Goal: Task Accomplishment & Management: Complete application form

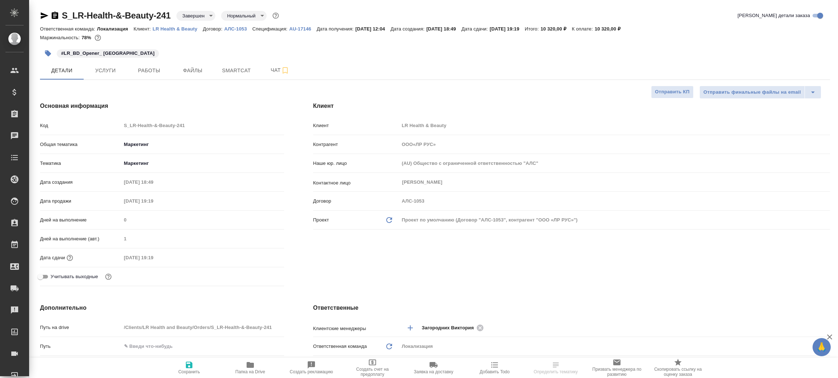
select select "RU"
type textarea "x"
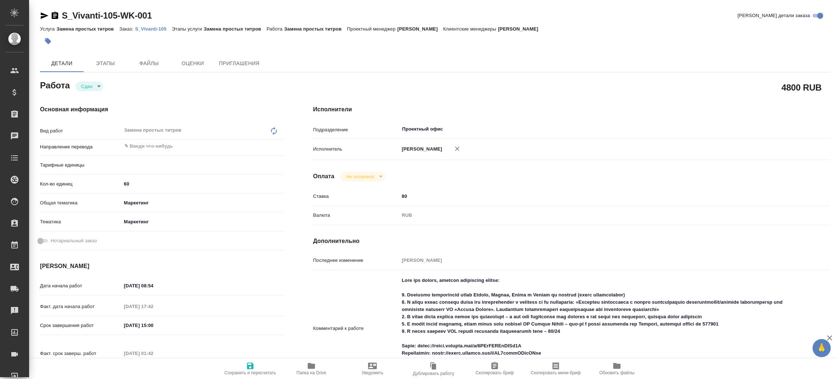
type textarea "x"
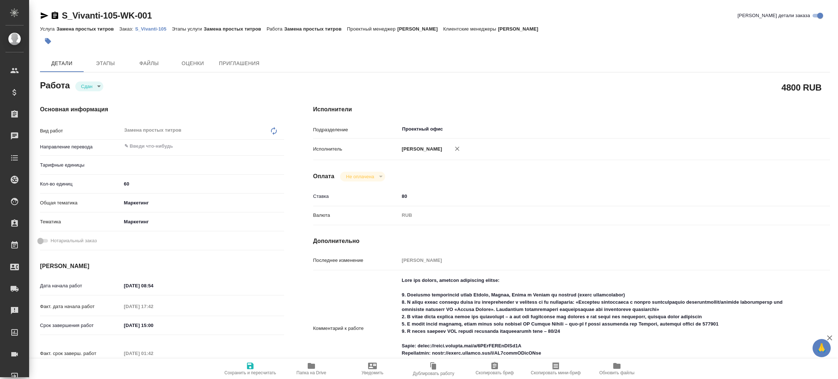
type textarea "x"
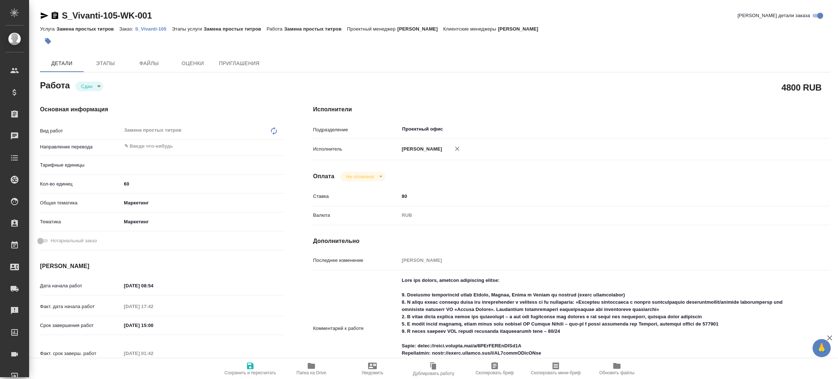
type textarea "x"
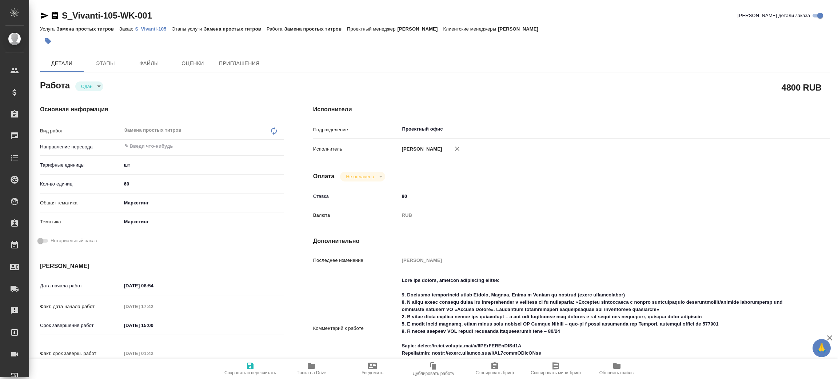
type textarea "x"
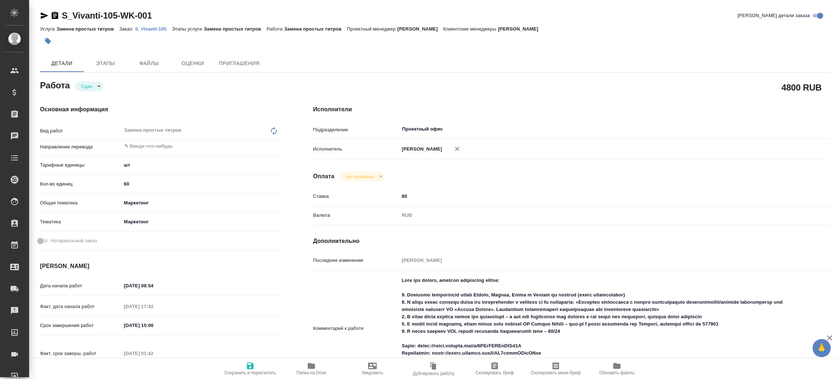
type textarea "x"
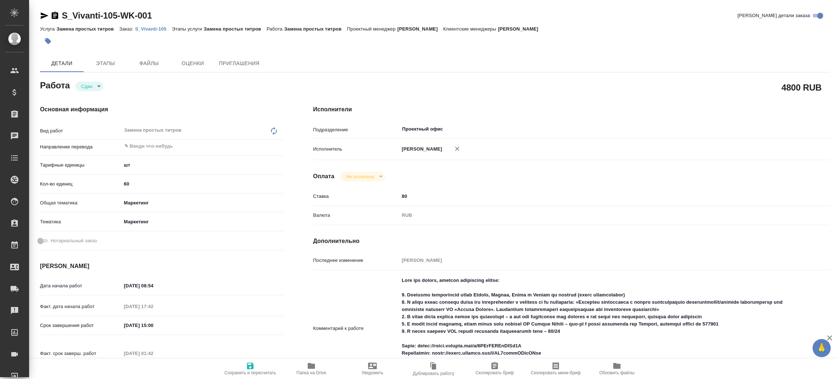
click at [253, 368] on icon "button" at bounding box center [250, 365] width 7 height 7
type textarea "x"
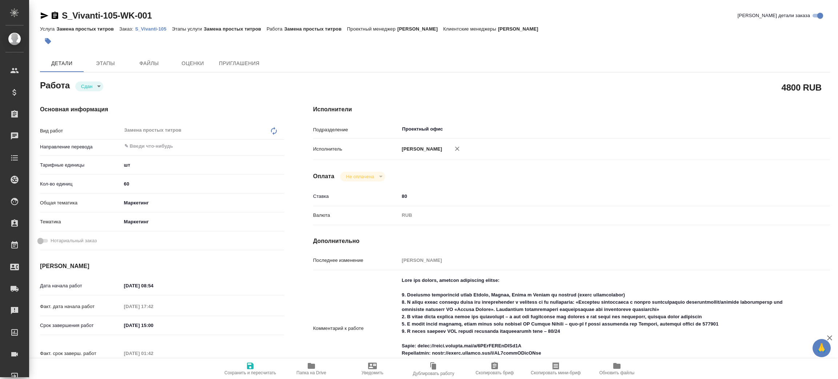
type textarea "x"
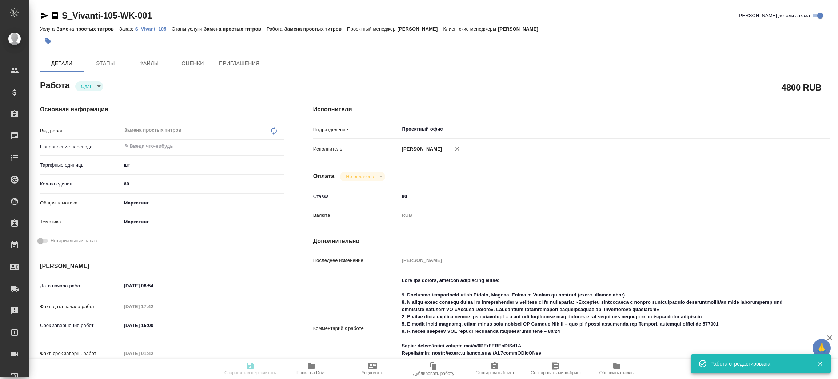
type textarea "x"
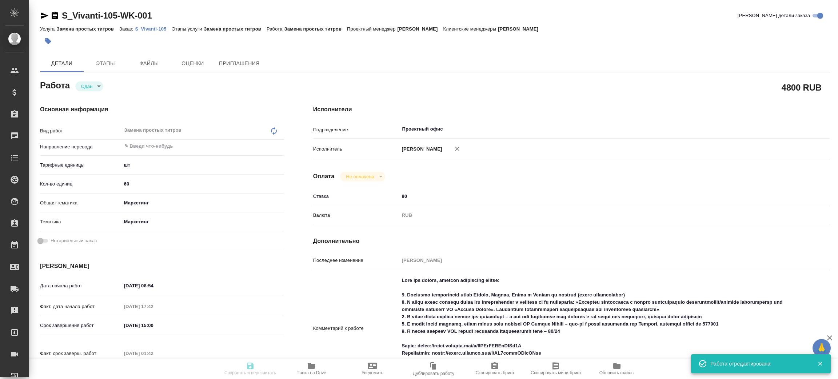
type input "closed"
type textarea "Замена простых титров"
type textarea "x"
type input "5a8b1489cc6b4906c91bfdc1"
type input "60"
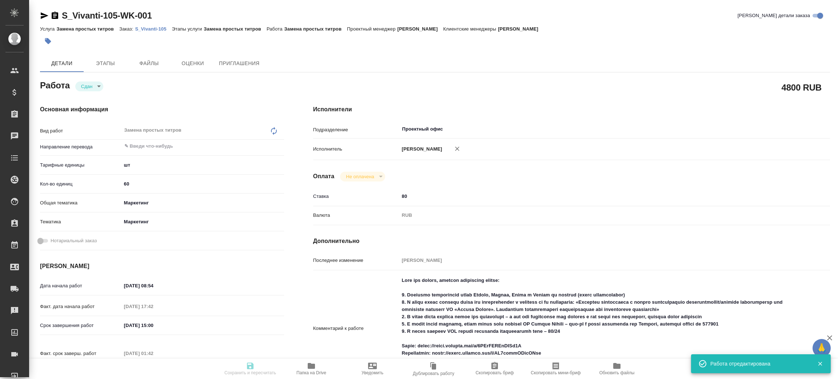
type input "marketing"
type input "5a8b8b956a9677013d343d63"
type input "[DATE] 08:54"
type input "[DATE] 17:42"
type input "[DATE] 15:00"
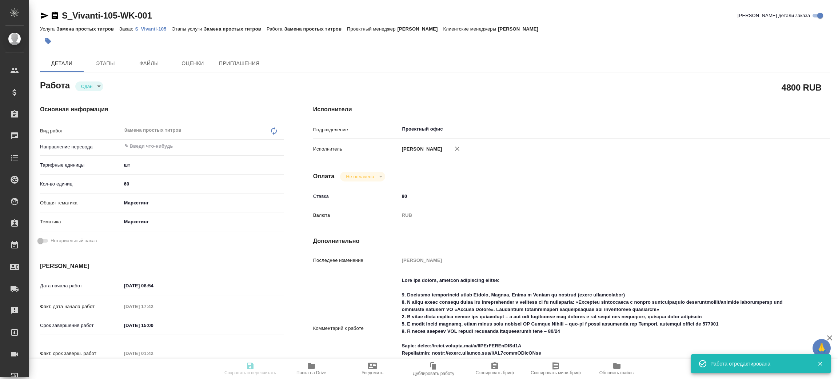
type input "[DATE] 01:42"
type input "[DATE] 17:00"
type input "Проектный офис"
type input "notPayed"
type input "80"
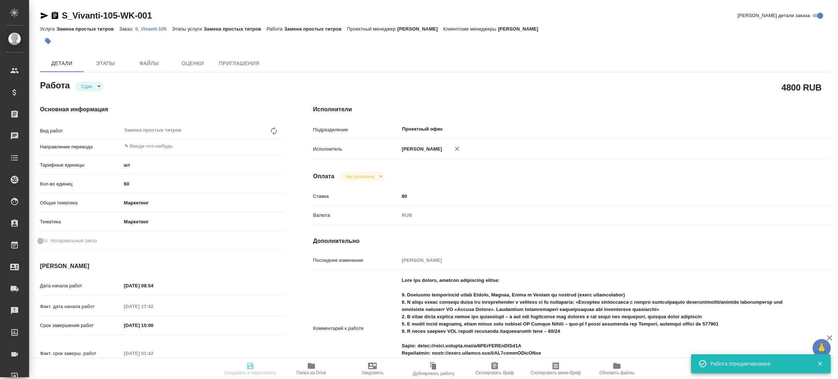
type input "RUB"
type input "[PERSON_NAME]"
type textarea "Lore ips dolors, ametcon adipiscing elitse: 8. Doeiusmo temporincid utlab Etdol…"
type textarea "x"
type textarea "/Clients/Vivanti/Orders/S_Vivanti-105/Multimedia/S_Vivanti-105-WK-001"
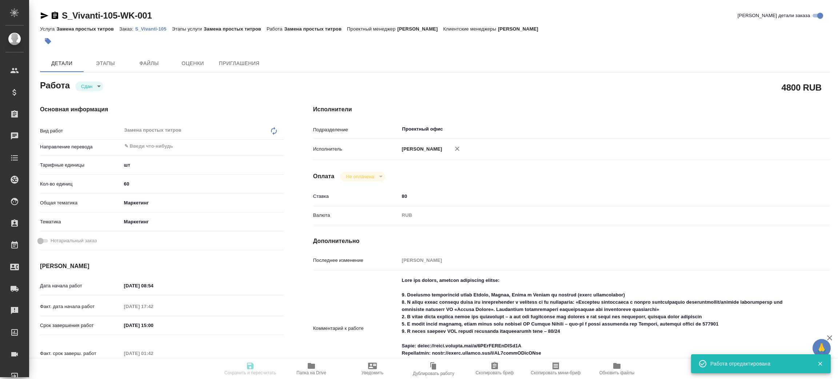
type textarea "x"
type input "S_Vivanti-105"
type input "Замена простых титров"
type input "[PERSON_NAME]"
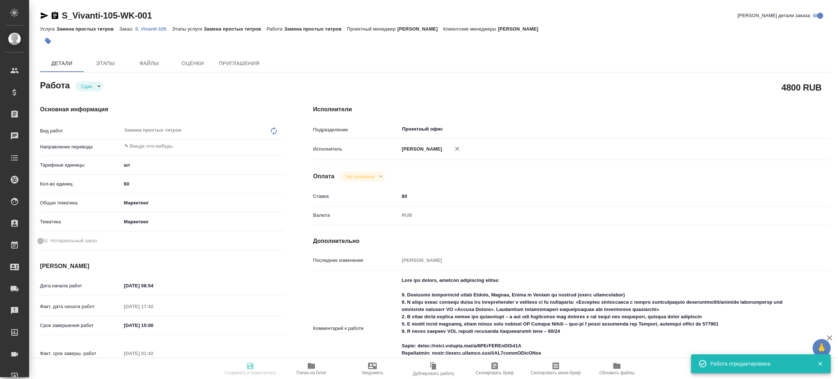
type input "/Clients/Vivanti/Orders/S_Vivanti-105"
type textarea "x"
type textarea "Lore ips dolors, ametcon adipiscing elitse: 3. Doeiusmo temporincid utlab Etdol…"
type textarea "x"
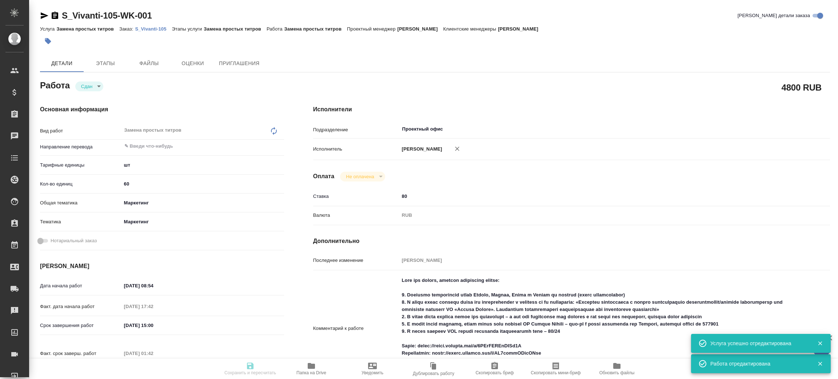
type textarea "x"
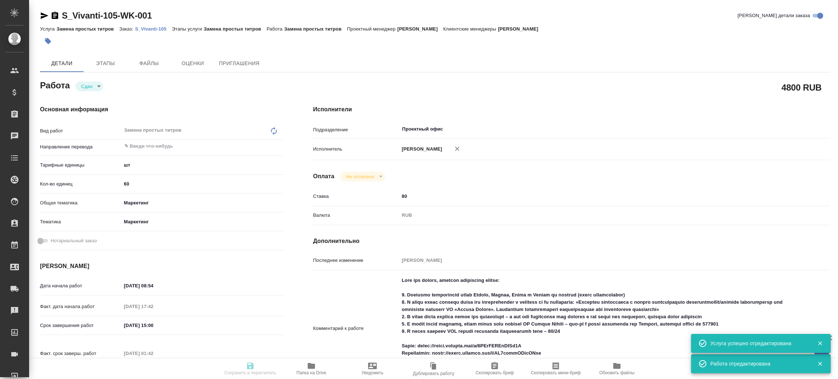
type textarea "x"
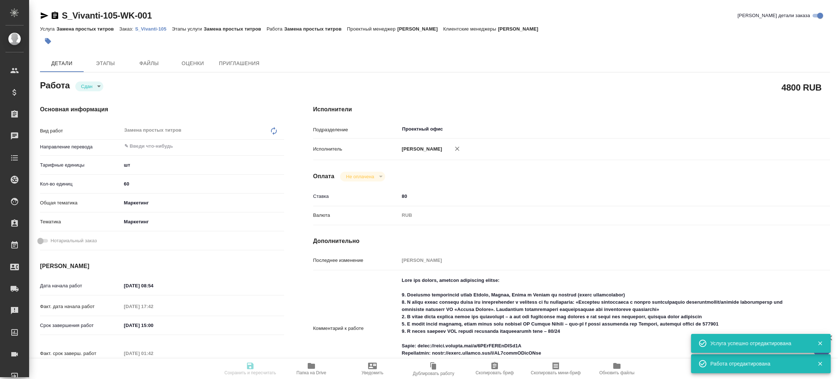
type textarea "x"
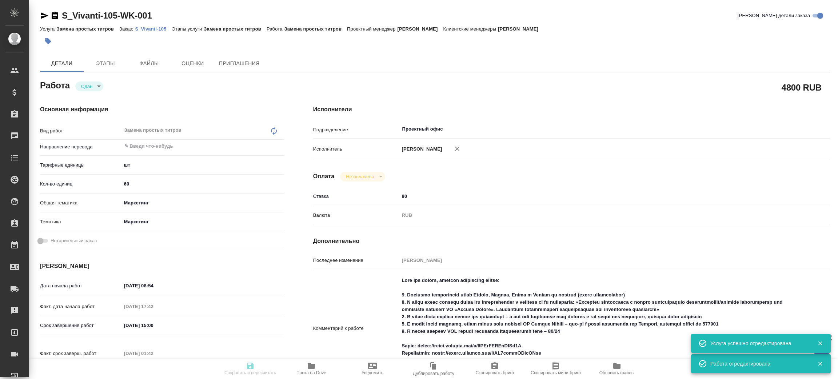
type textarea "x"
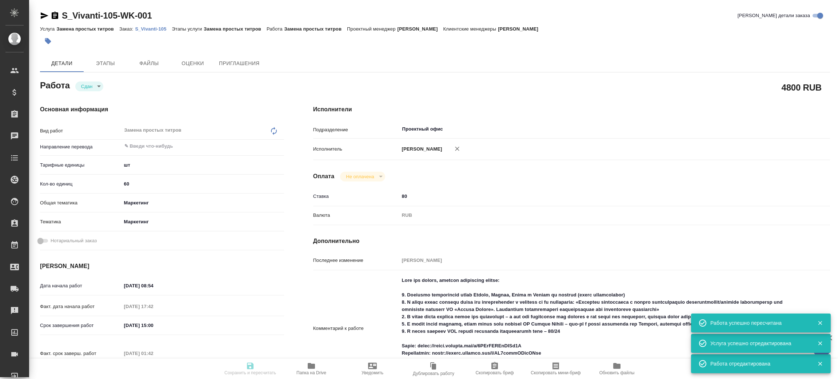
type input "closed"
type textarea "Замена простых титров"
type textarea "x"
type input "5a8b1489cc6b4906c91bfdc1"
type input "60"
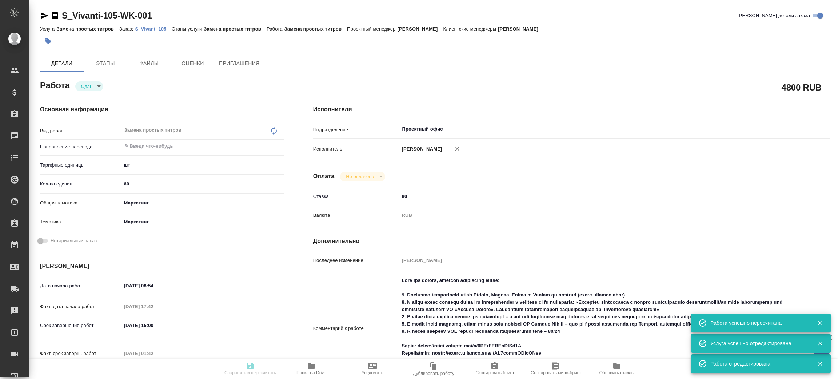
type input "marketing"
type input "5a8b8b956a9677013d343d63"
type input "[DATE] 08:54"
type input "[DATE] 17:42"
type input "[DATE] 15:00"
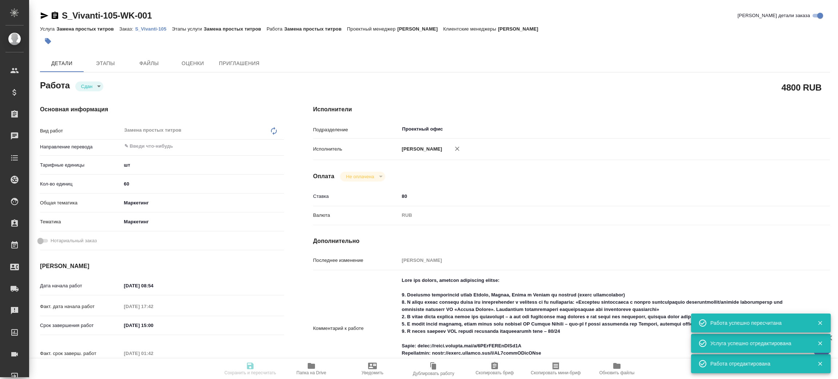
type input "[DATE] 01:42"
type input "[DATE] 17:00"
type input "Проектный офис"
type input "notPayed"
type input "80"
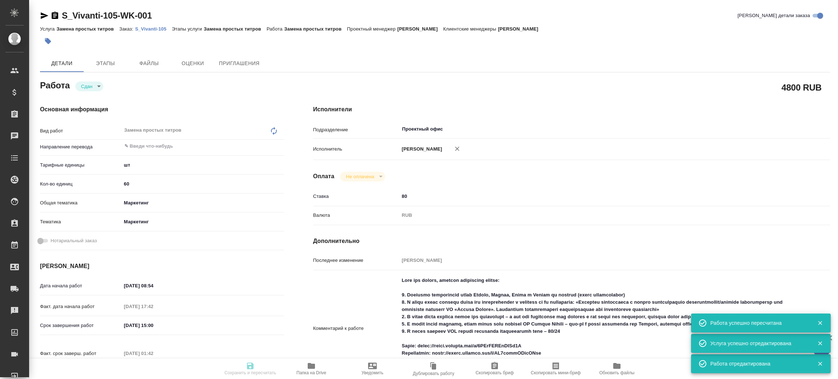
type input "RUB"
type input "[PERSON_NAME]"
type textarea "Lore ips dolors, ametcon adipiscing elitse: 8. Doeiusmo temporincid utlab Etdol…"
type textarea "x"
type textarea "/Clients/Vivanti/Orders/S_Vivanti-105/Multimedia/S_Vivanti-105-WK-001"
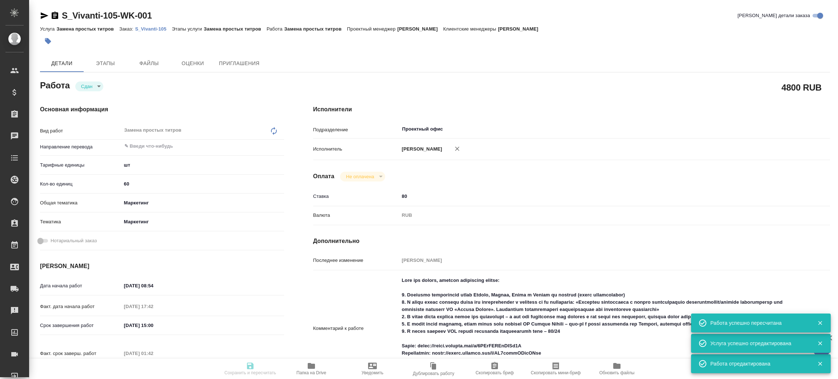
type textarea "x"
type input "S_Vivanti-105"
type input "Замена простых титров"
type input "[PERSON_NAME]"
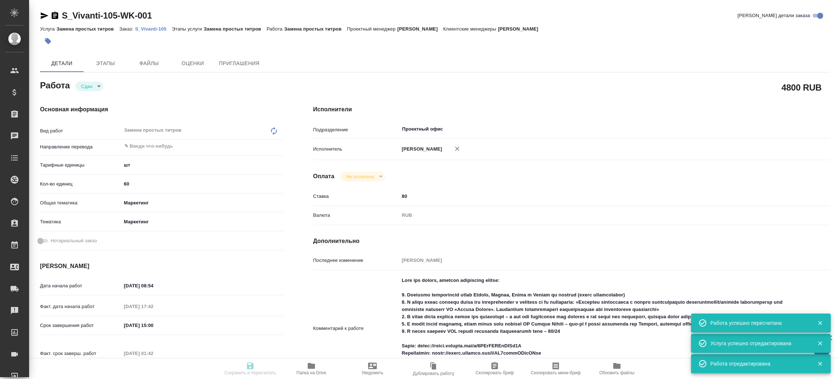
type input "/Clients/Vivanti/Orders/S_Vivanti-105"
type textarea "x"
type textarea "Lore ips dolors, ametcon adipiscing elitse: 3. Doeiusmo temporincid utlab Etdol…"
type textarea "x"
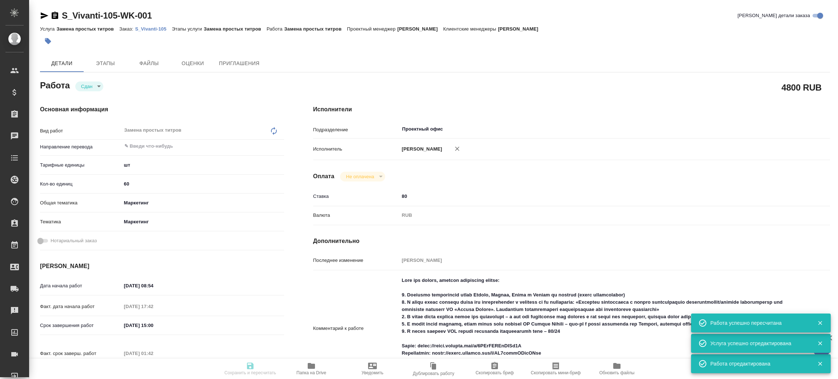
type textarea "x"
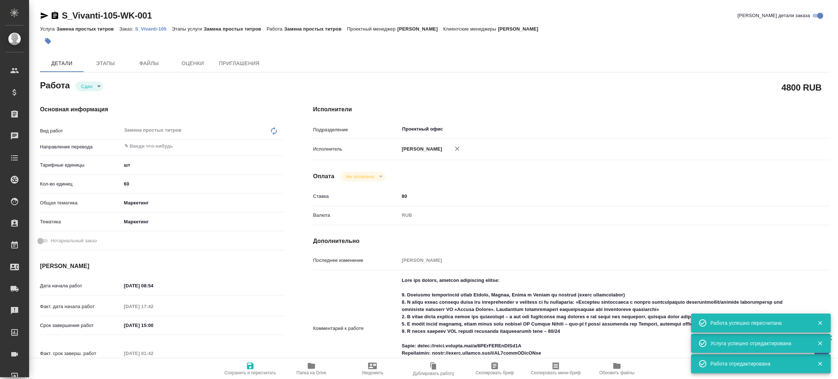
type textarea "x"
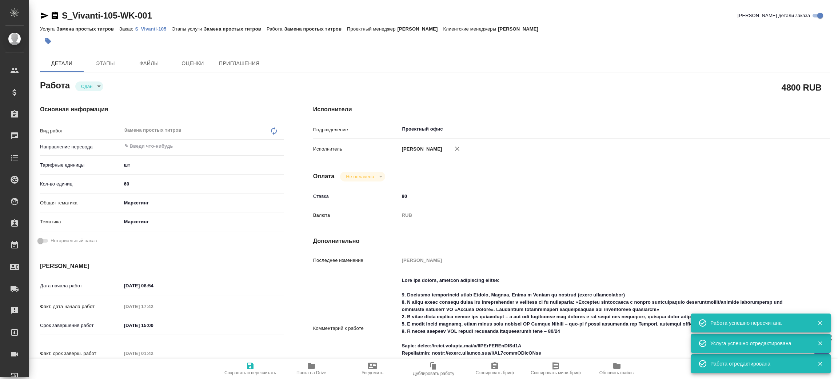
type textarea "x"
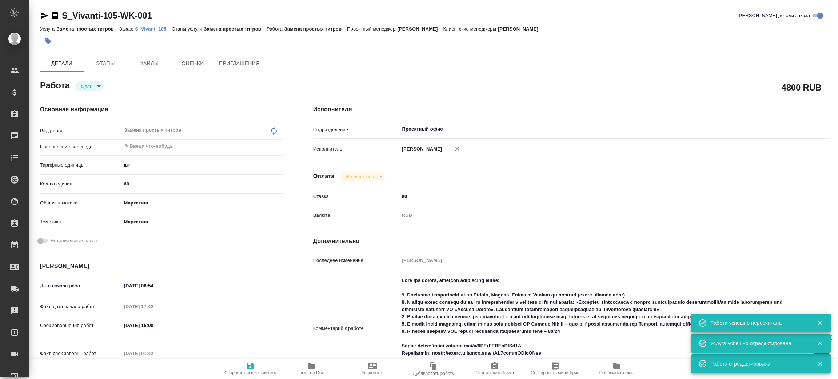
type textarea "x"
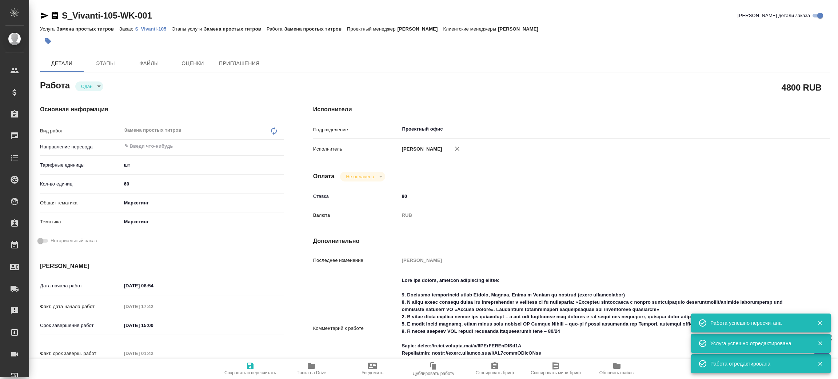
type textarea "x"
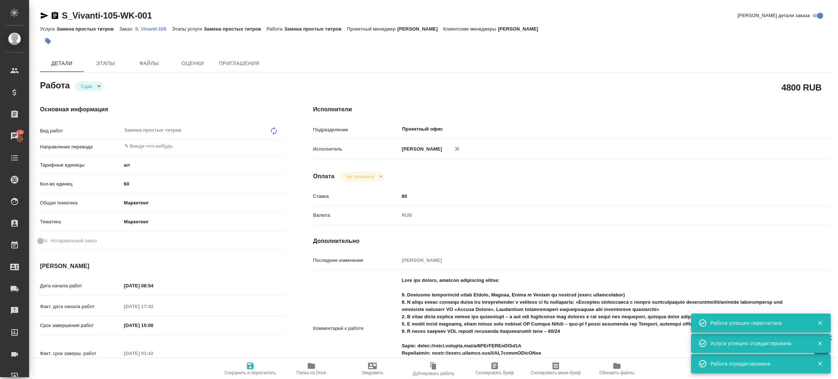
type textarea "x"
click at [309, 363] on icon "button" at bounding box center [311, 366] width 7 height 6
